Goal: Task Accomplishment & Management: Use online tool/utility

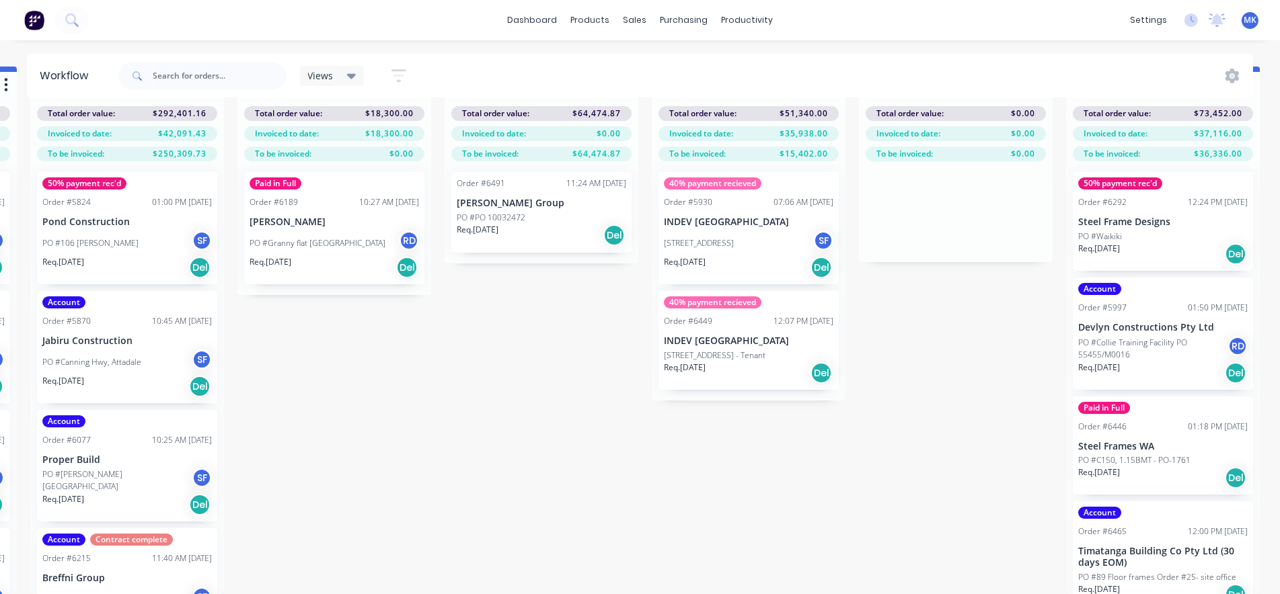
scroll to position [0, 1863]
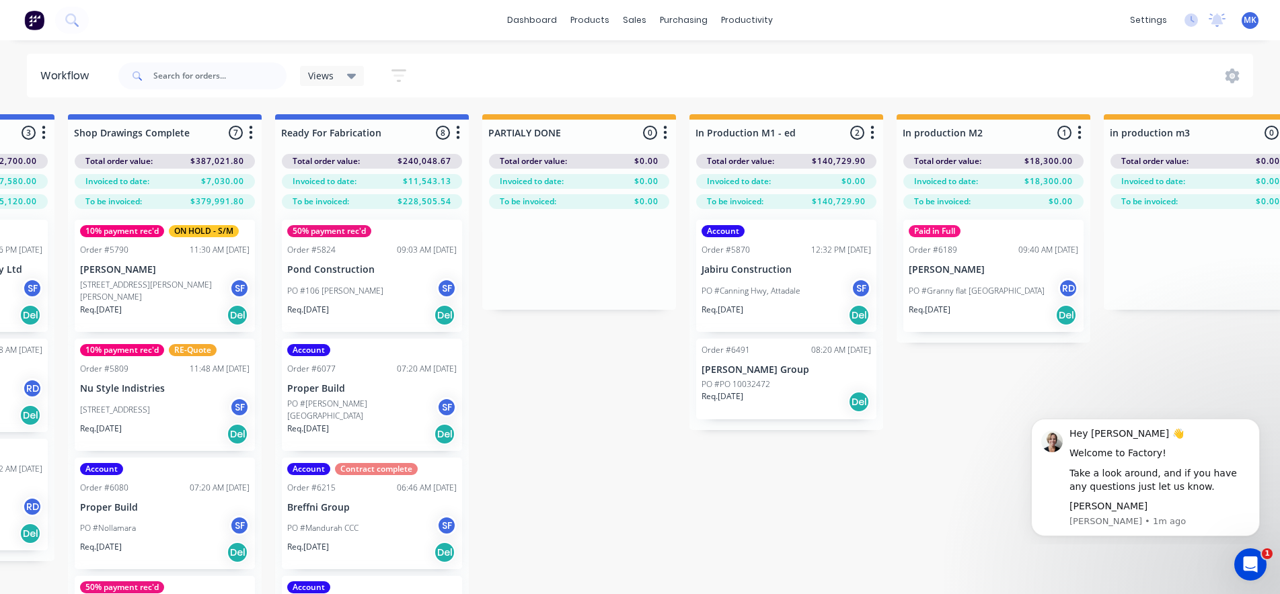
scroll to position [153, 0]
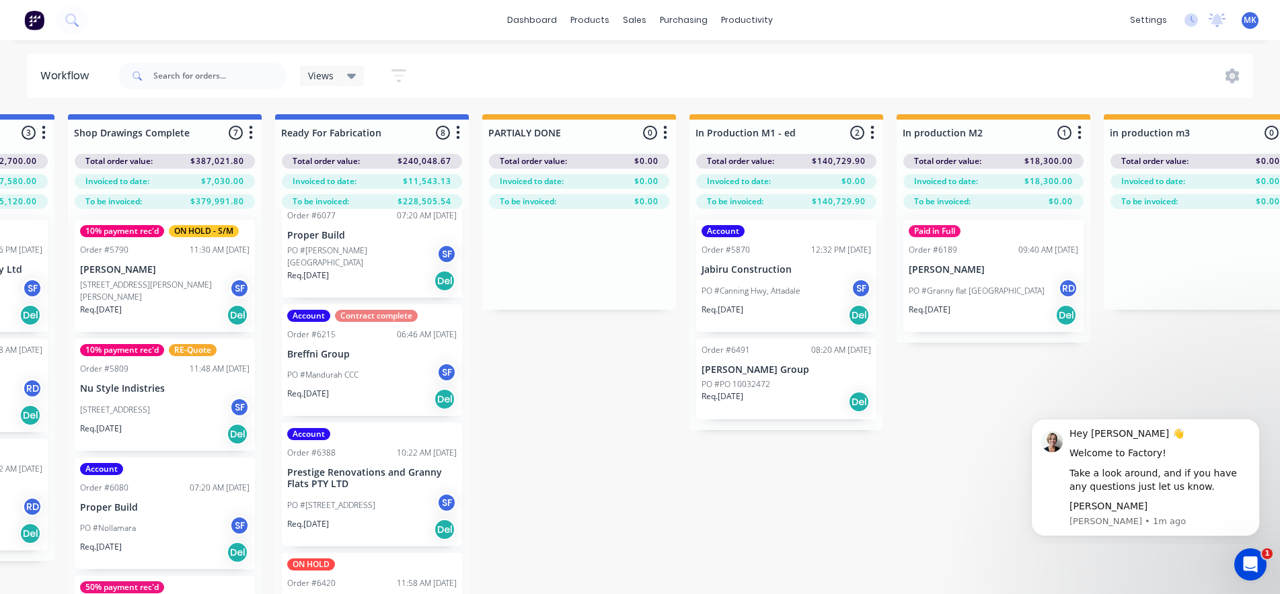
click at [459, 137] on icon "button" at bounding box center [458, 132] width 4 height 17
click at [372, 225] on button "Sort By" at bounding box center [399, 228] width 134 height 22
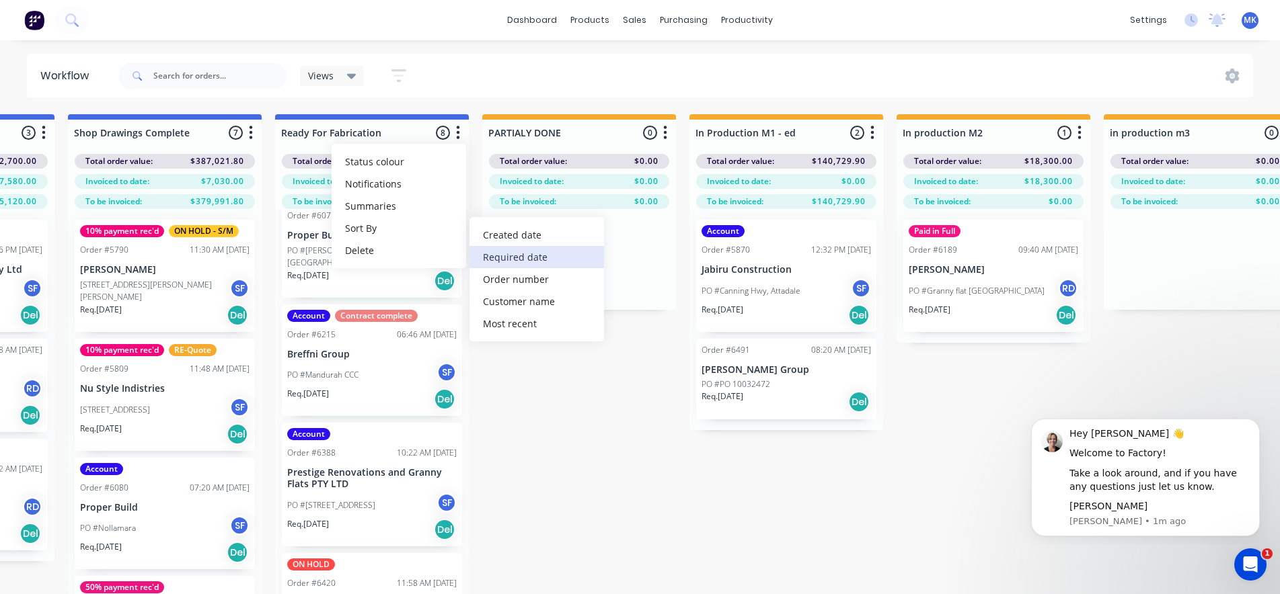
click at [508, 257] on date "Required date" at bounding box center [536, 257] width 134 height 22
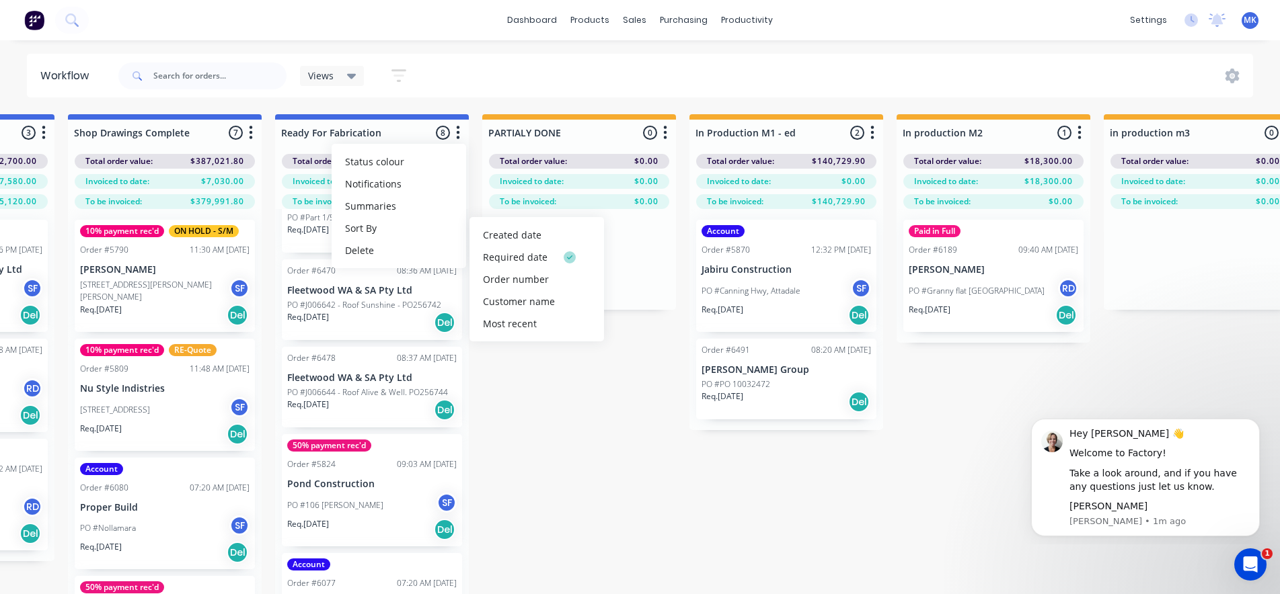
click at [517, 461] on div "Submitted 8 Status colour #273444 hex #273444 Save Cancel Summaries Total order…" at bounding box center [78, 378] width 3413 height 528
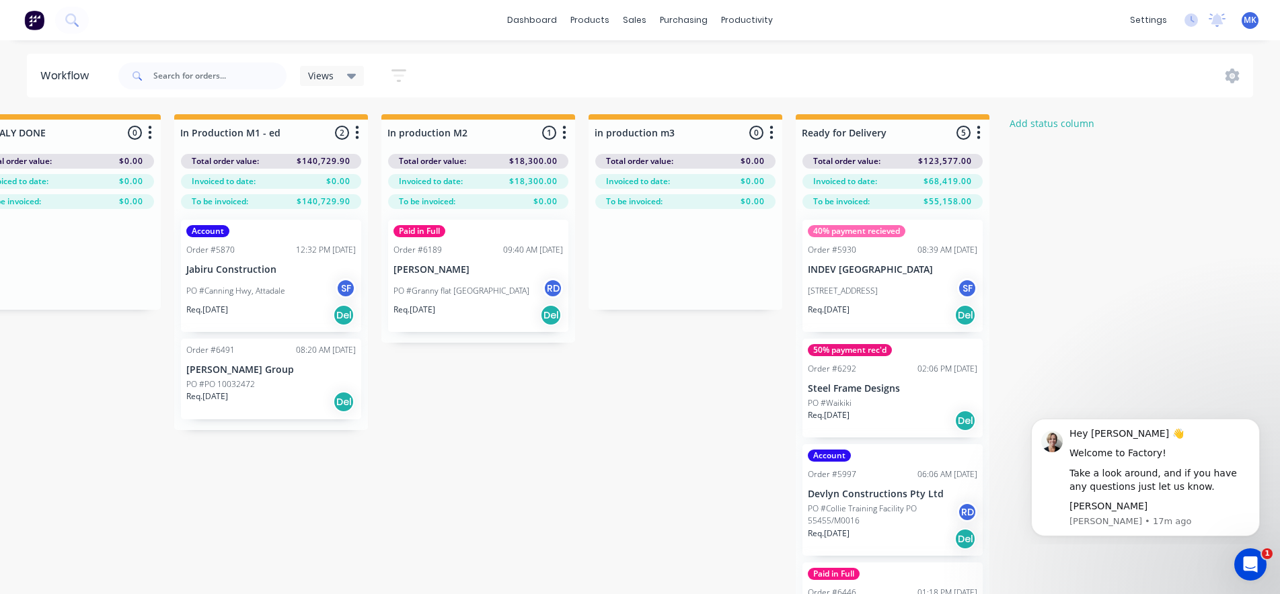
scroll to position [59, 2133]
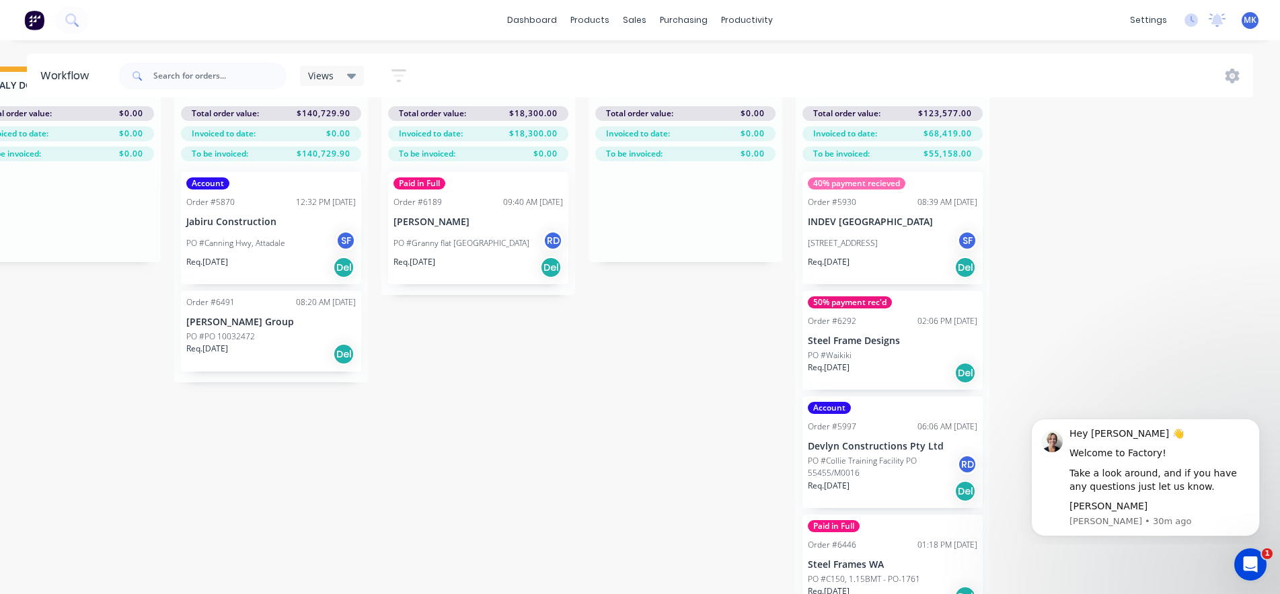
click at [260, 217] on p "Jabiru Construction" at bounding box center [270, 222] width 169 height 11
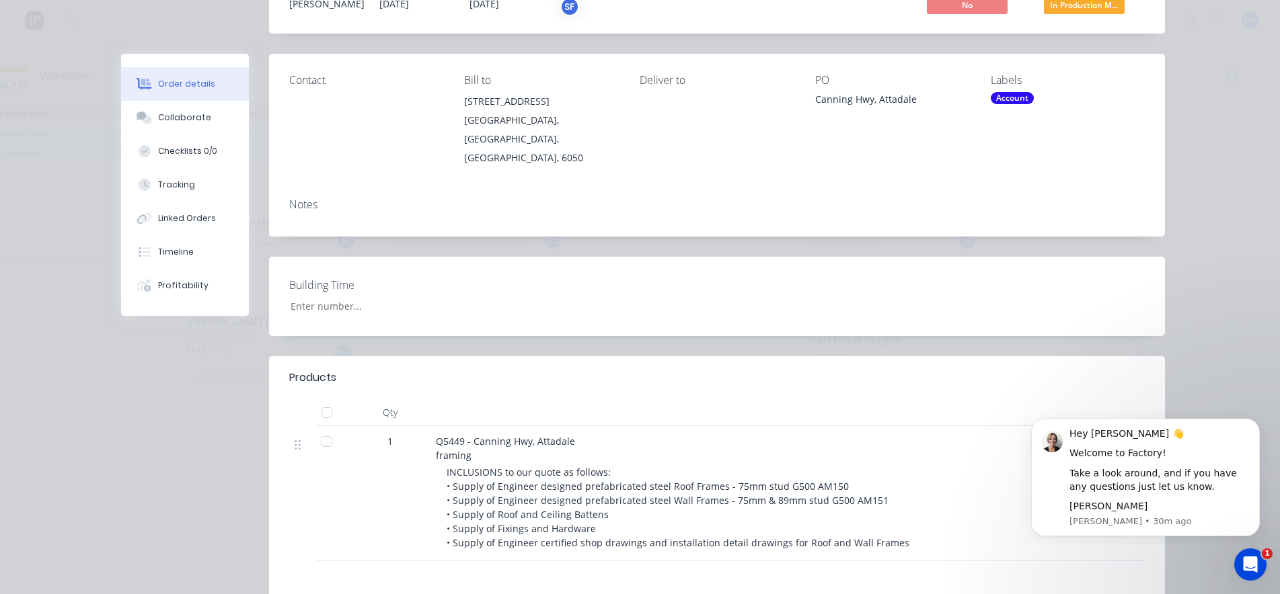
scroll to position [0, 0]
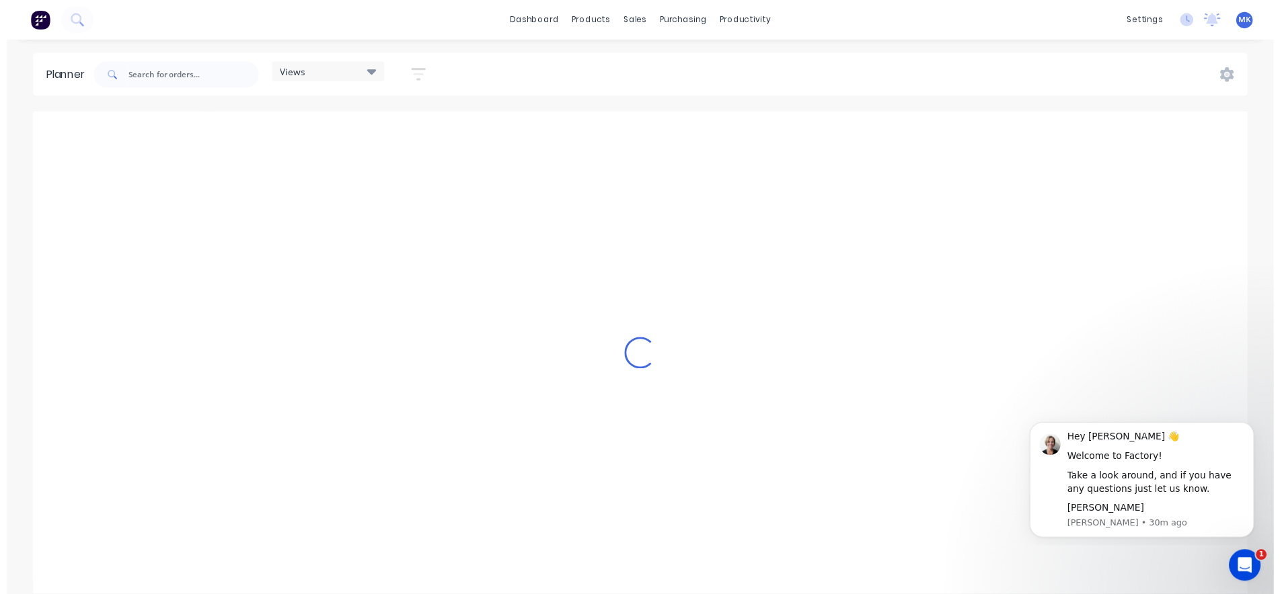
scroll to position [0, 843]
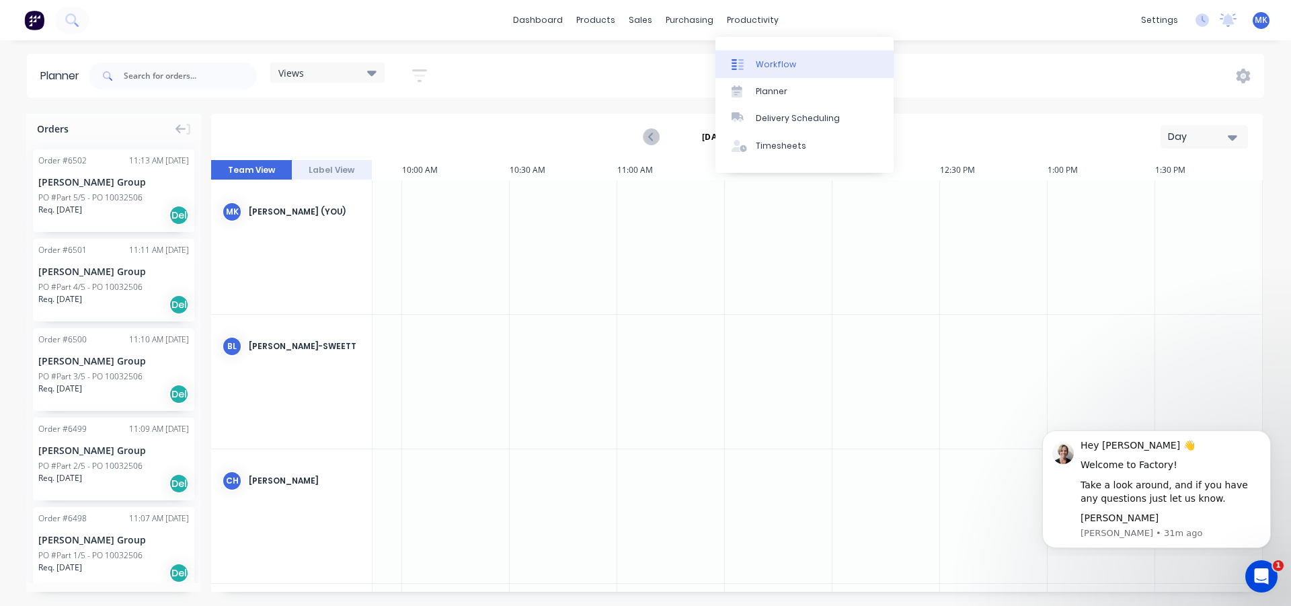
click at [757, 61] on div "Workflow" at bounding box center [776, 65] width 40 height 12
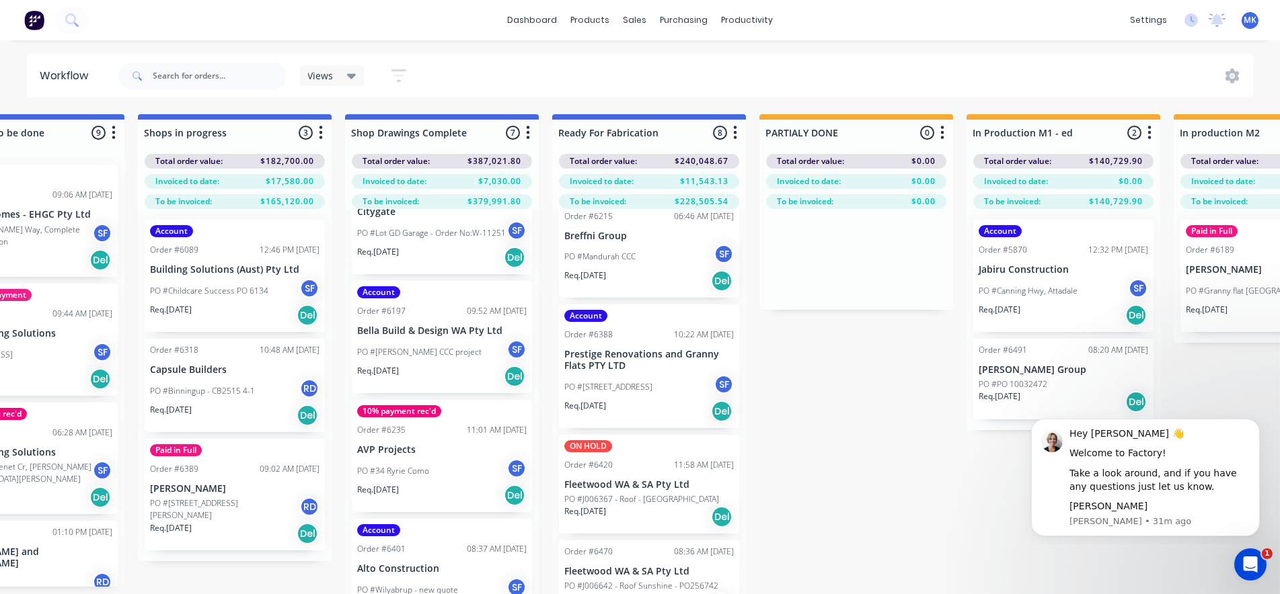
scroll to position [0, 1343]
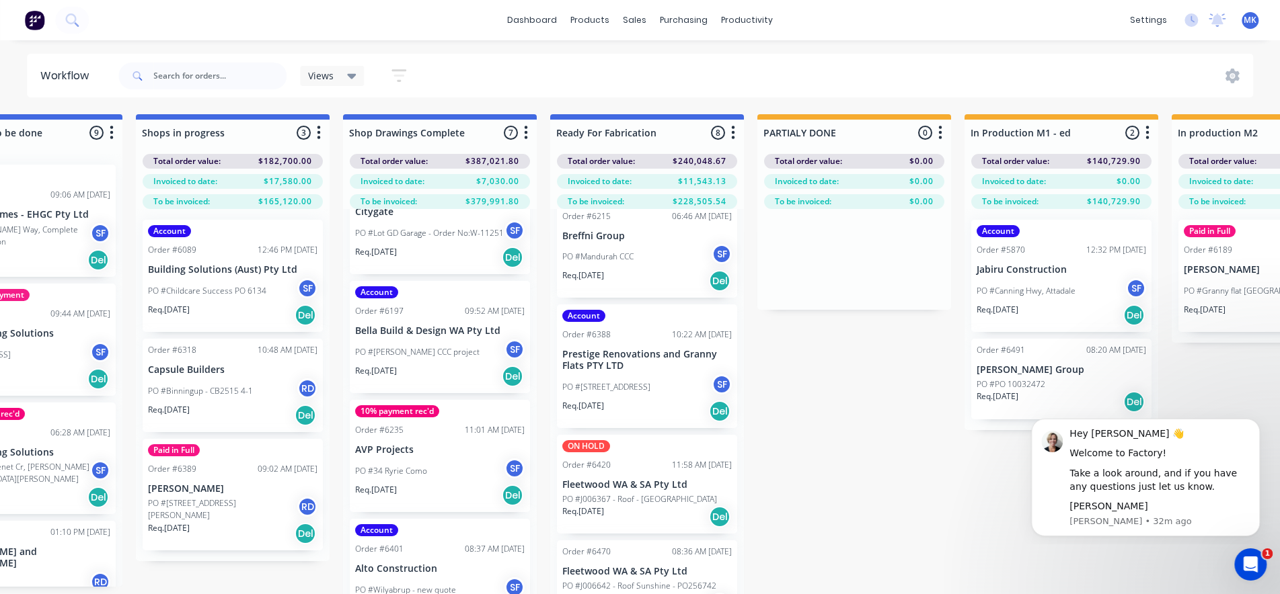
click at [606, 256] on p "PO #Mandurah CCC" at bounding box center [597, 257] width 71 height 12
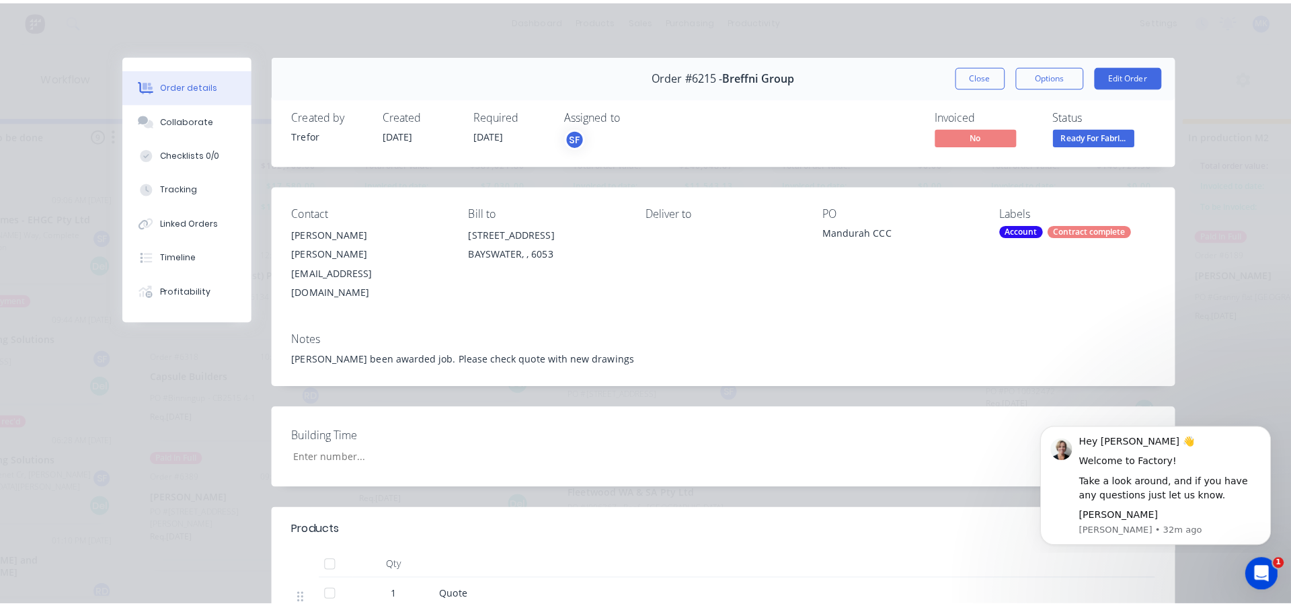
scroll to position [0, 0]
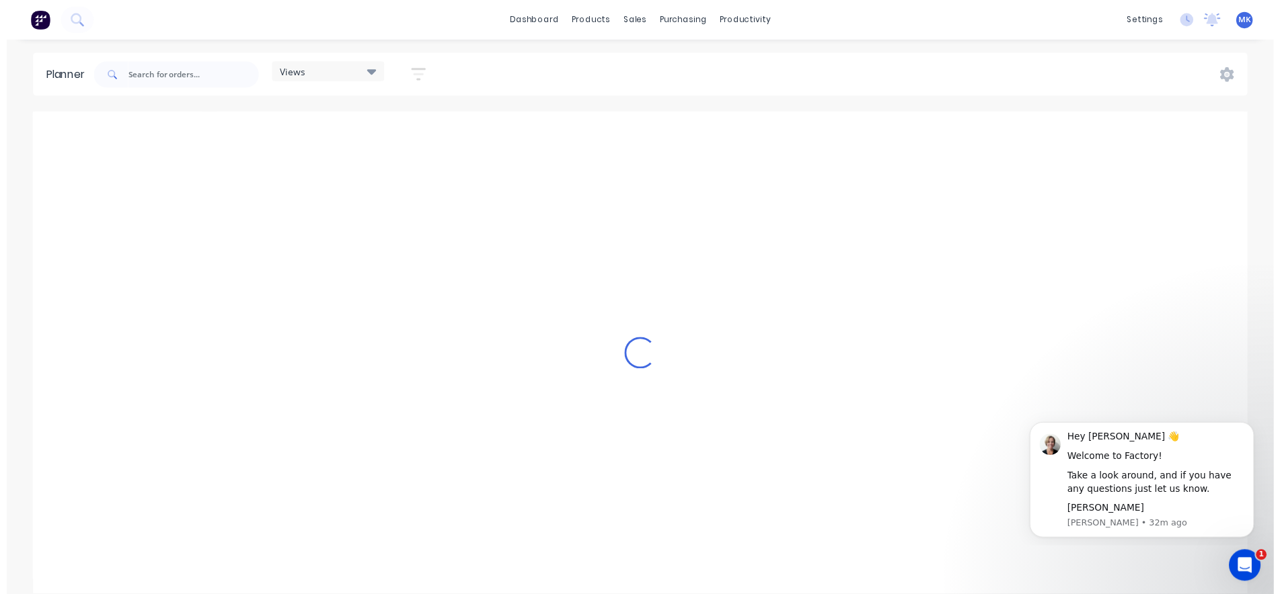
scroll to position [0, 843]
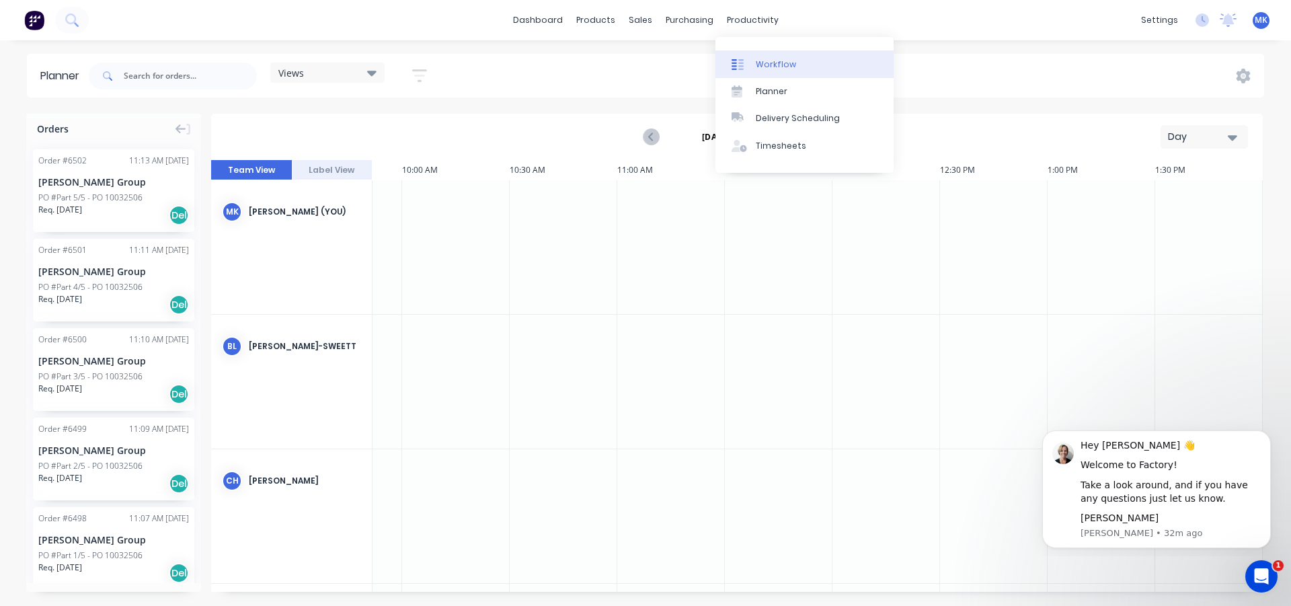
click at [771, 62] on div "Workflow" at bounding box center [776, 65] width 40 height 12
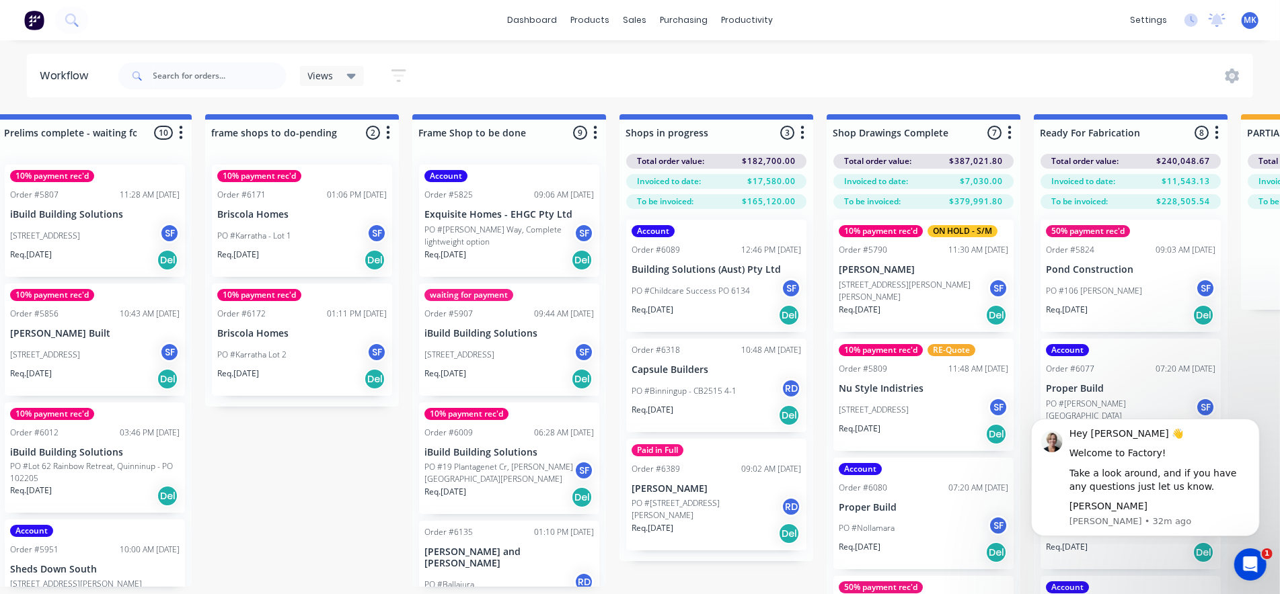
scroll to position [0, 909]
